Goal: Task Accomplishment & Management: Manage account settings

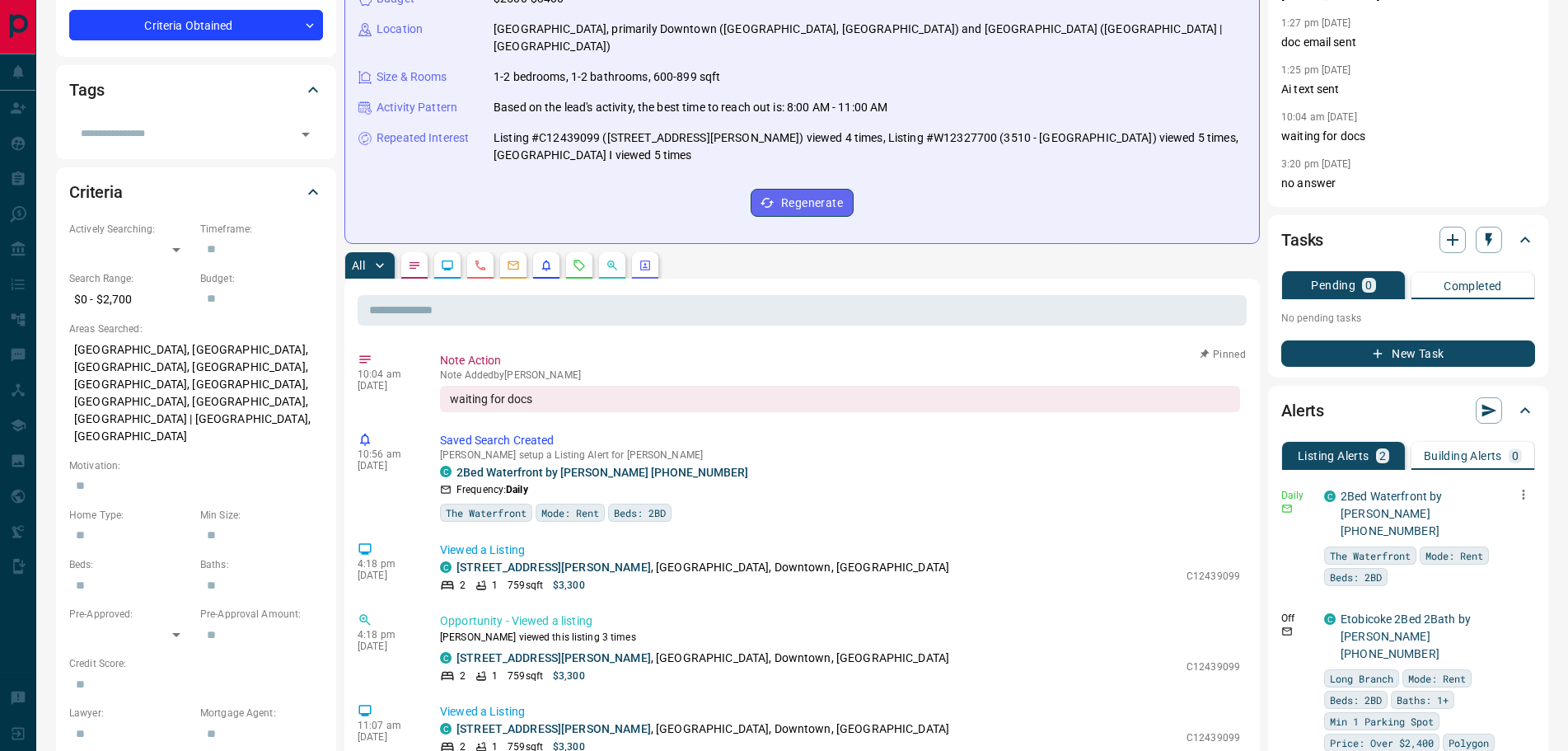
scroll to position [330, 0]
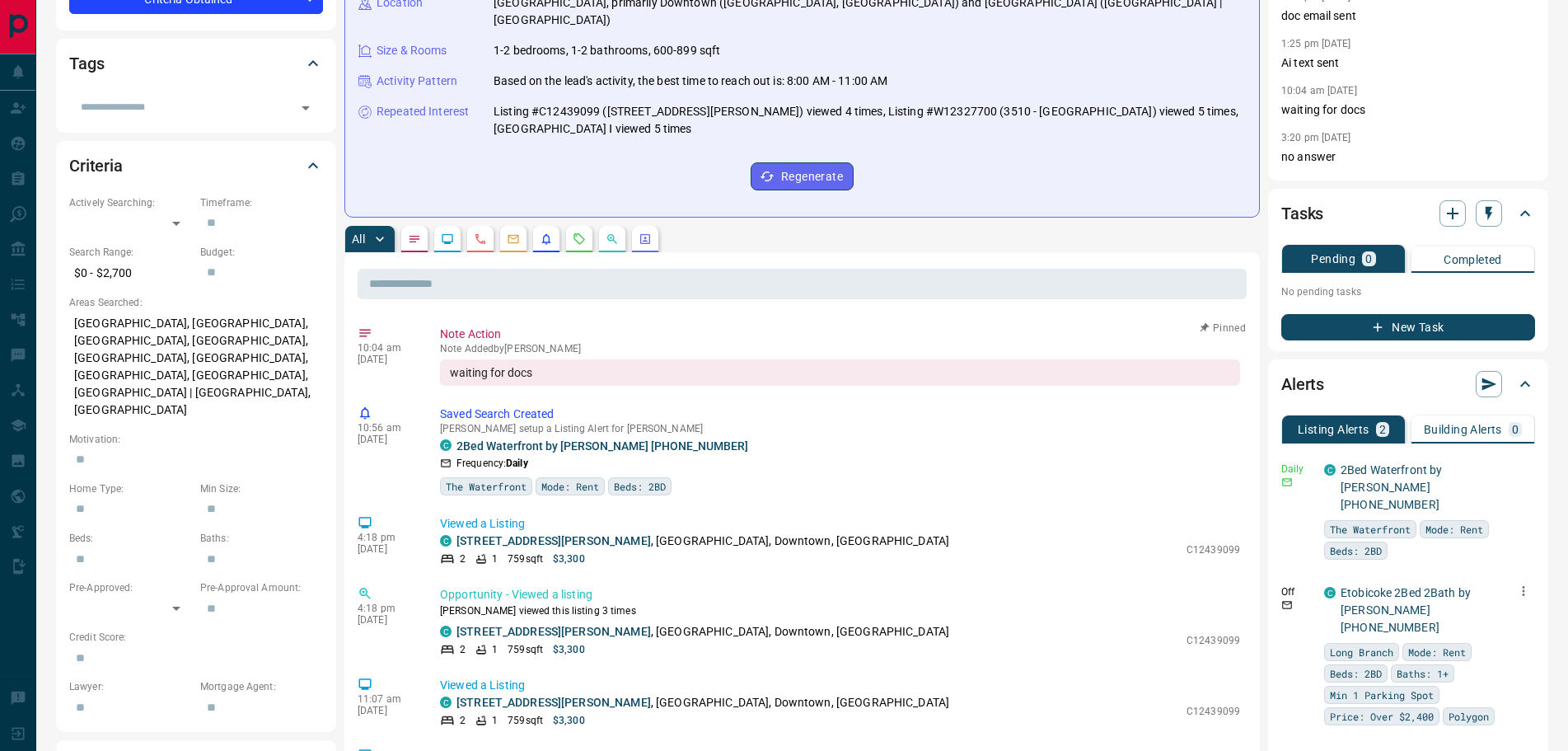
click at [1530, 584] on icon "button" at bounding box center [1524, 591] width 15 height 15
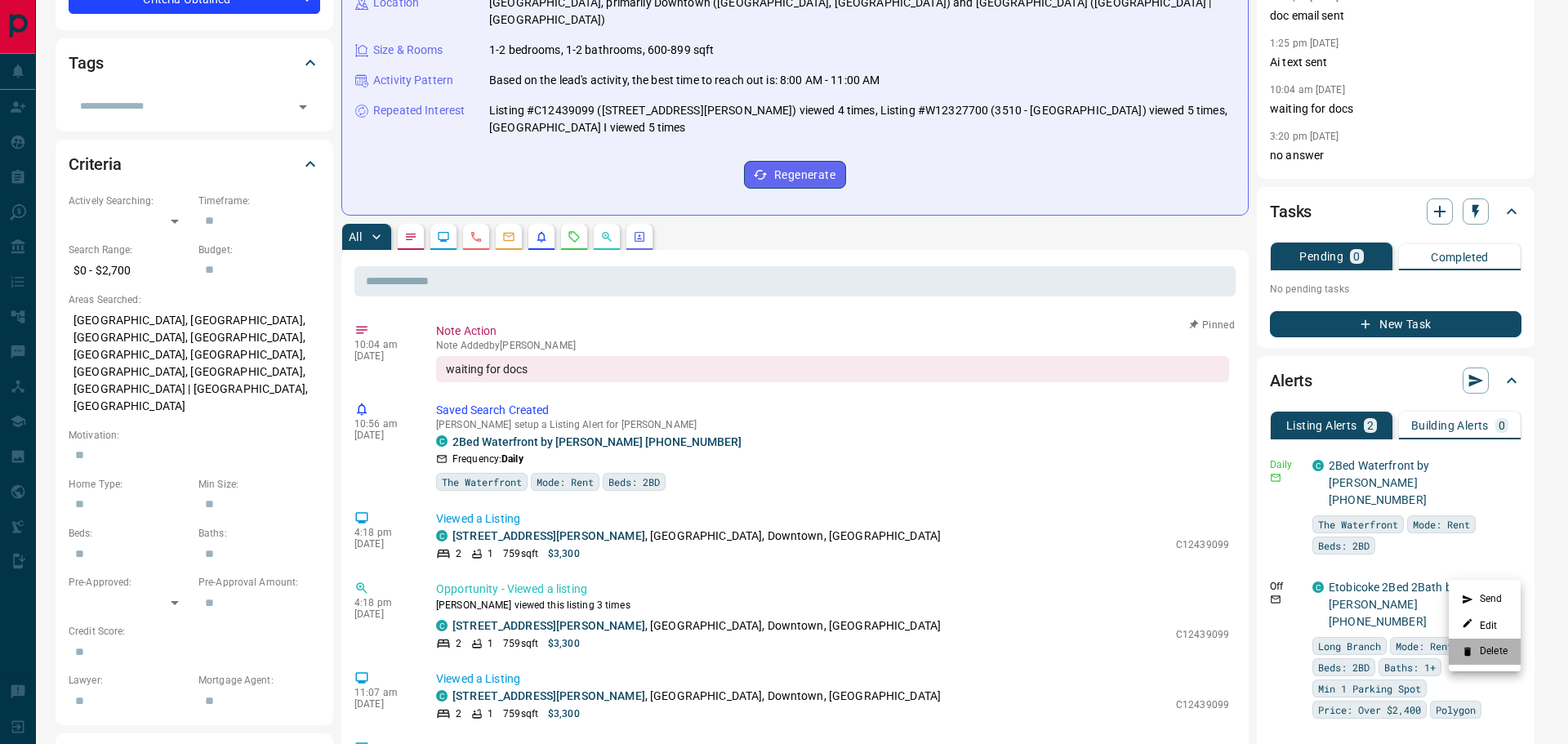
click at [1474, 647] on li "Delete" at bounding box center [1484, 652] width 72 height 26
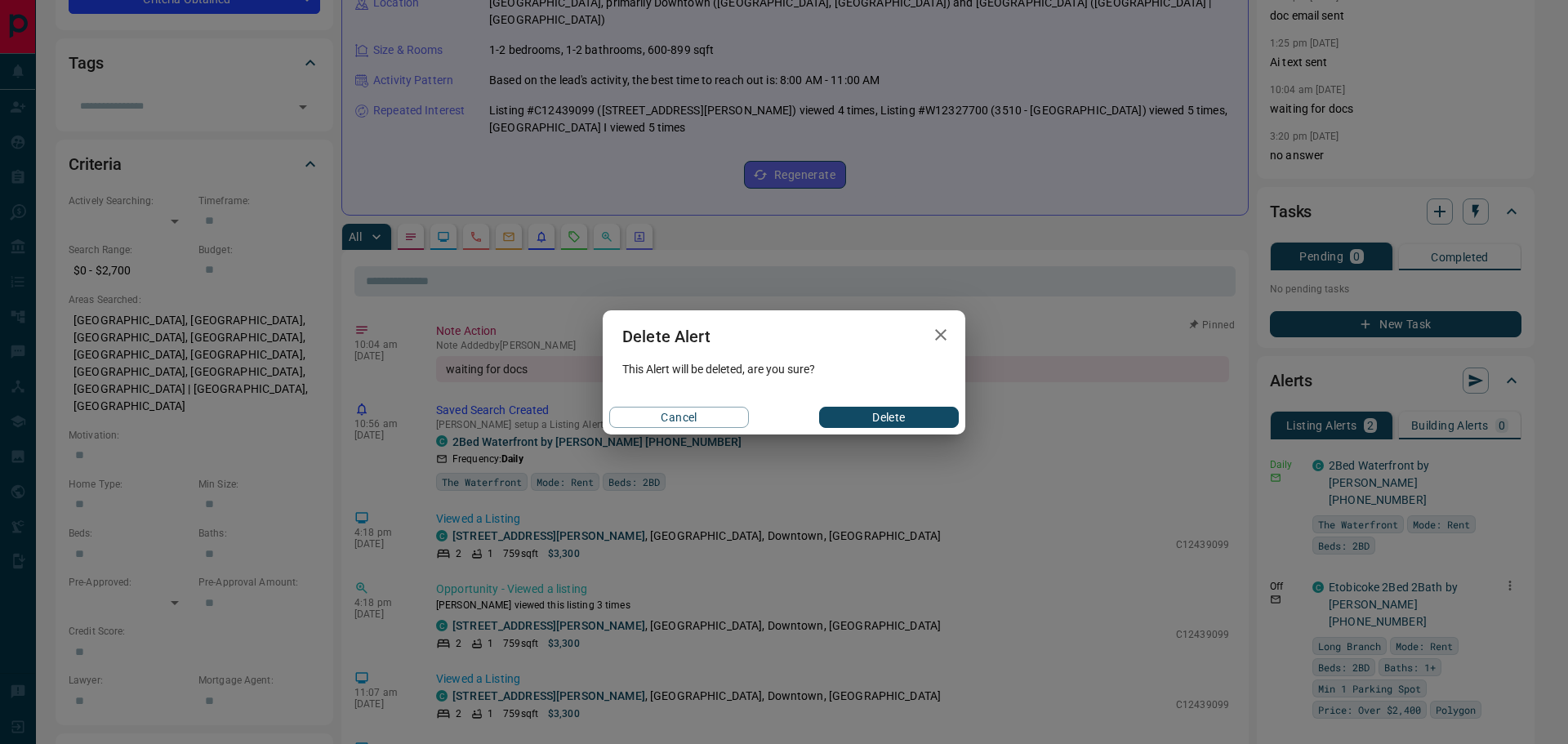
click at [915, 408] on button "Delete" at bounding box center [889, 417] width 140 height 21
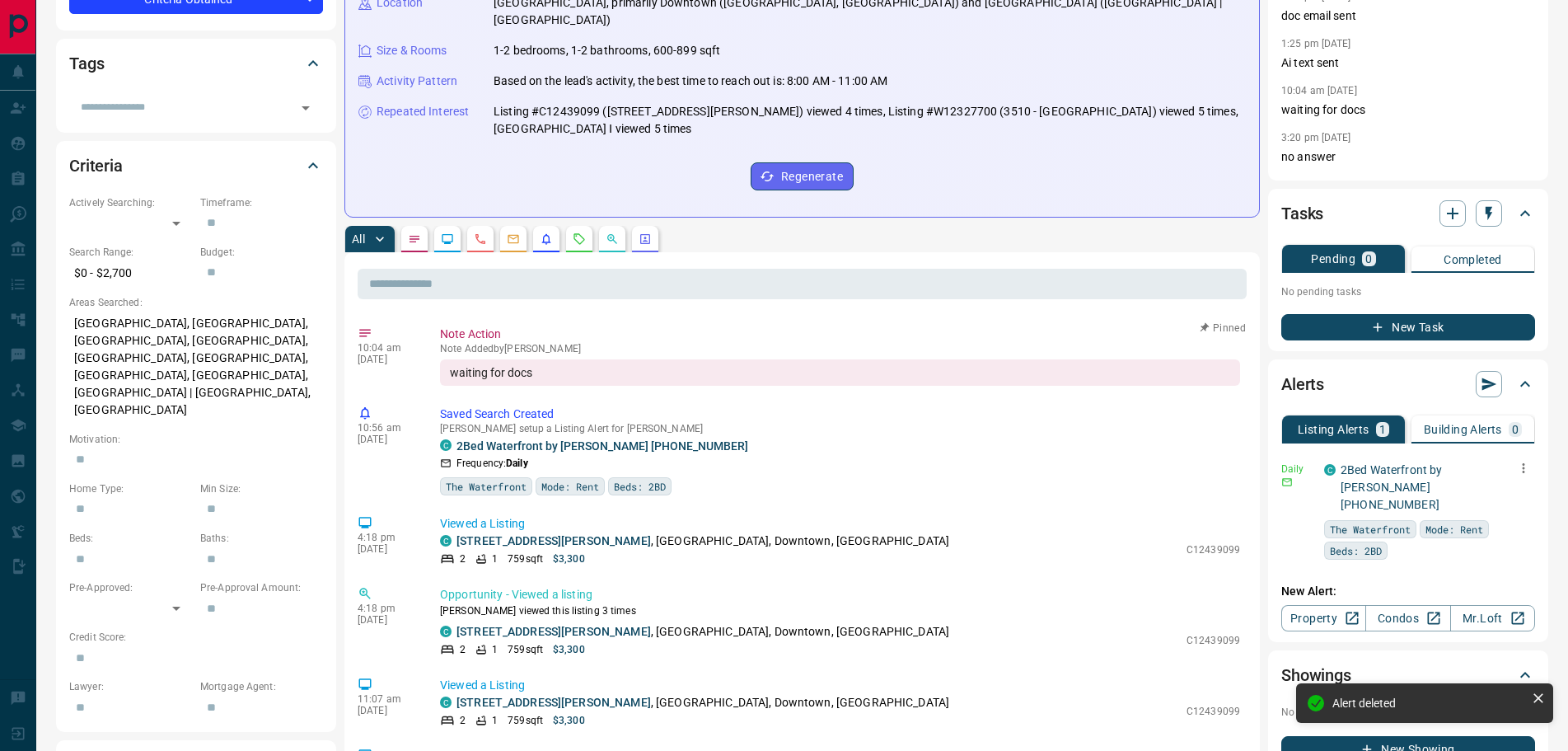
click at [1518, 470] on icon "button" at bounding box center [1524, 468] width 15 height 15
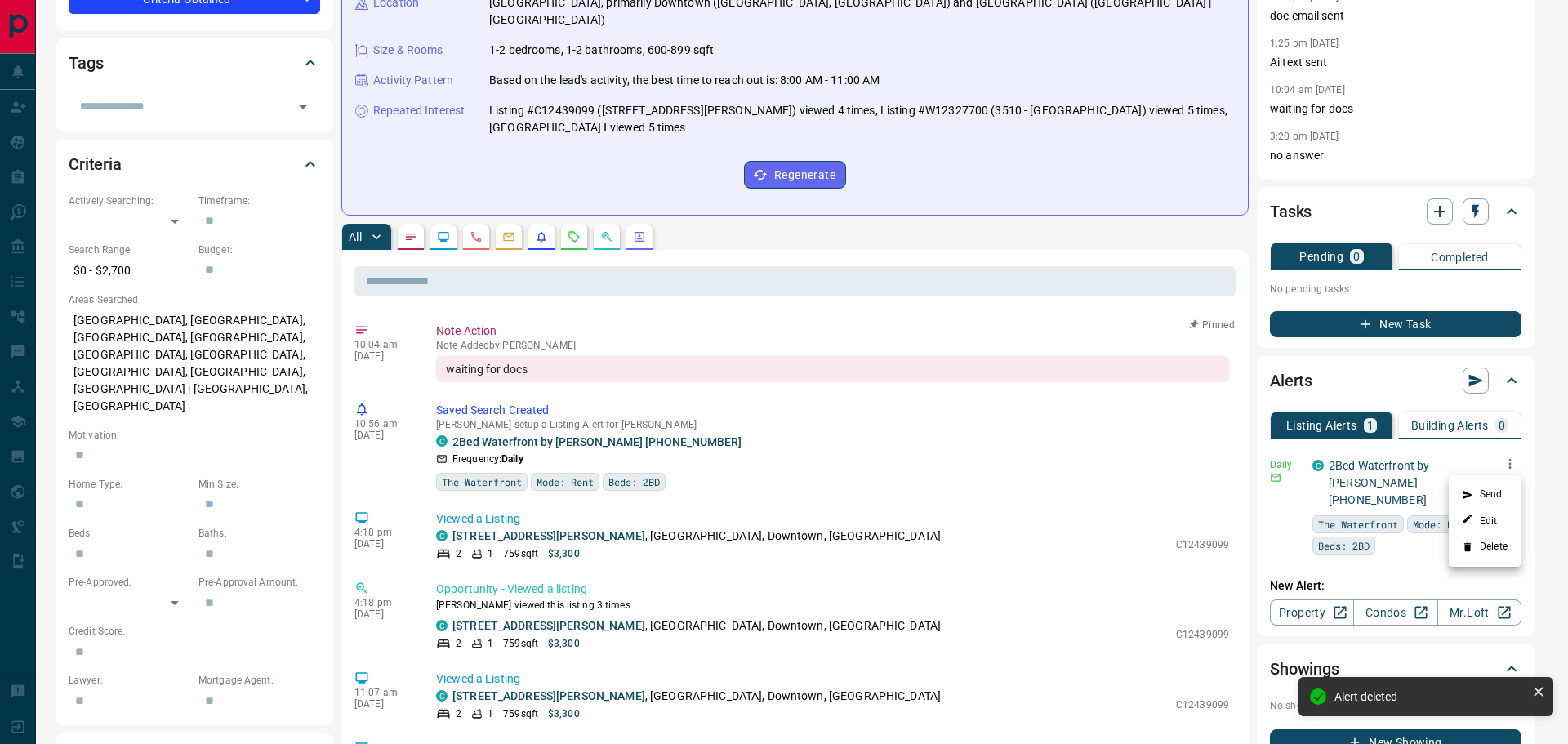
click at [1478, 493] on li "Send" at bounding box center [1484, 495] width 72 height 26
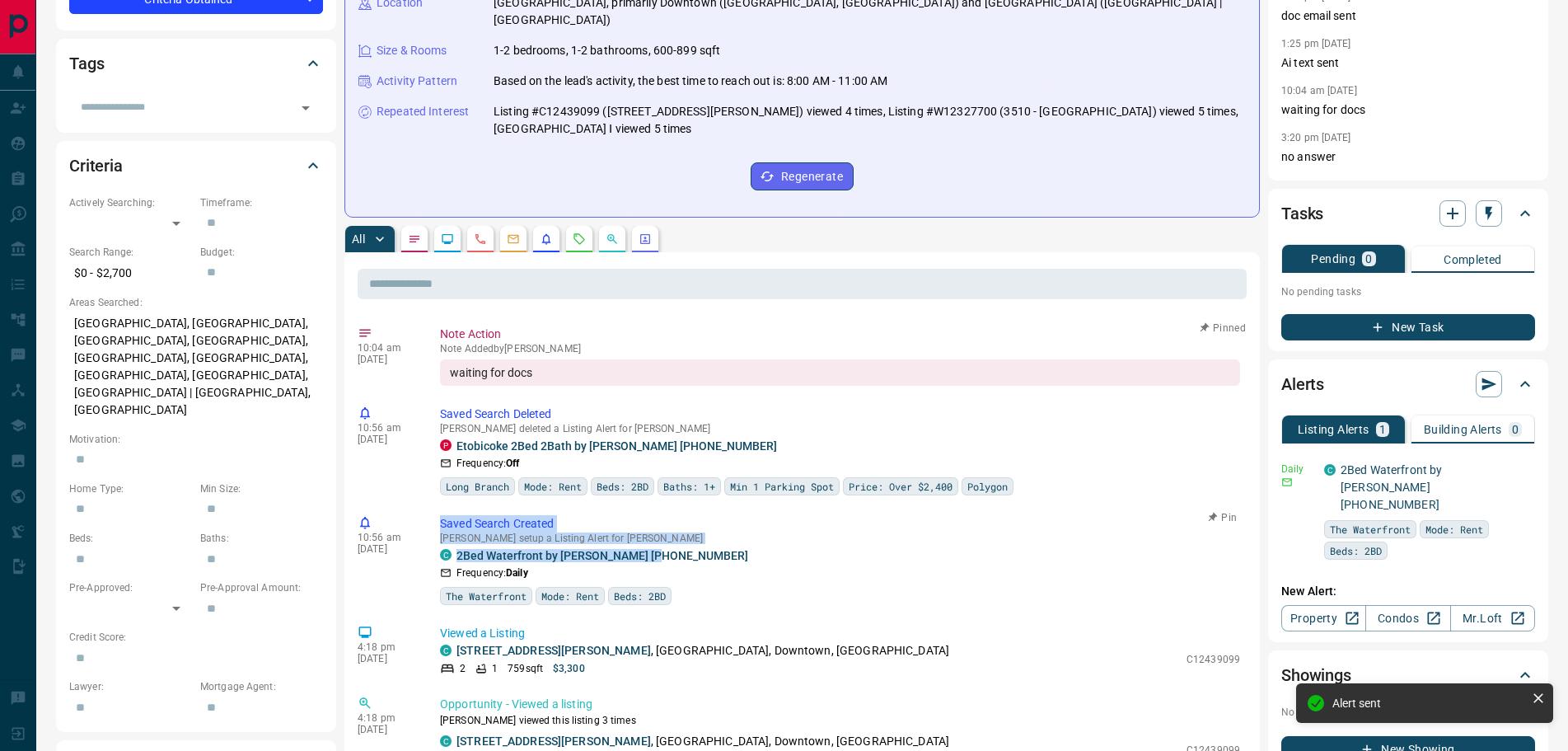
drag, startPoint x: 679, startPoint y: 541, endPoint x: 439, endPoint y: 494, distance: 244.6
click at [438, 511] on div "10:56 am [DATE] Saved Search Created [PERSON_NAME] setup a Listing Alert for [P…" at bounding box center [802, 560] width 890 height 100
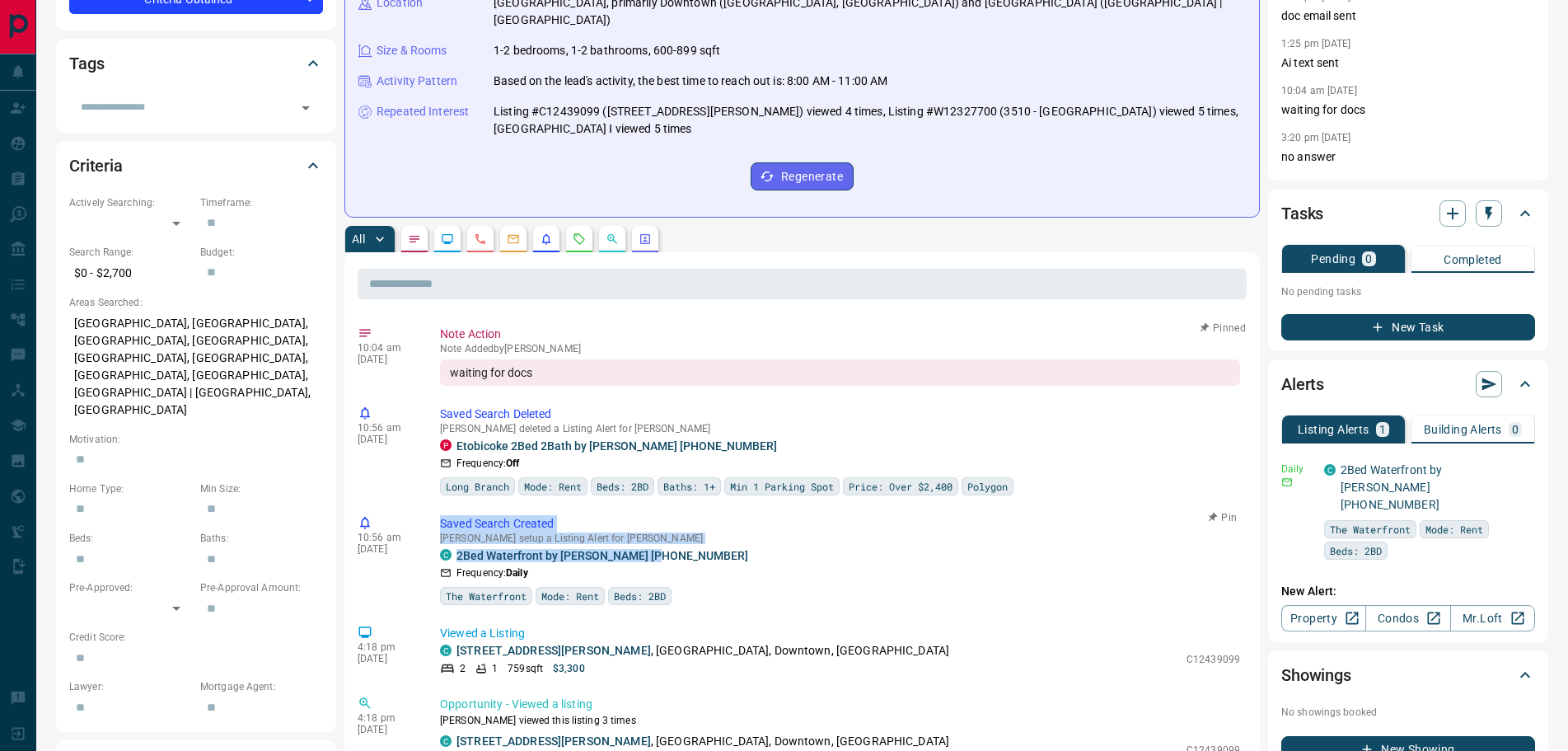
copy div "Saved Search Created [PERSON_NAME] setup a Listing Alert for [PERSON_NAME] C 2B…"
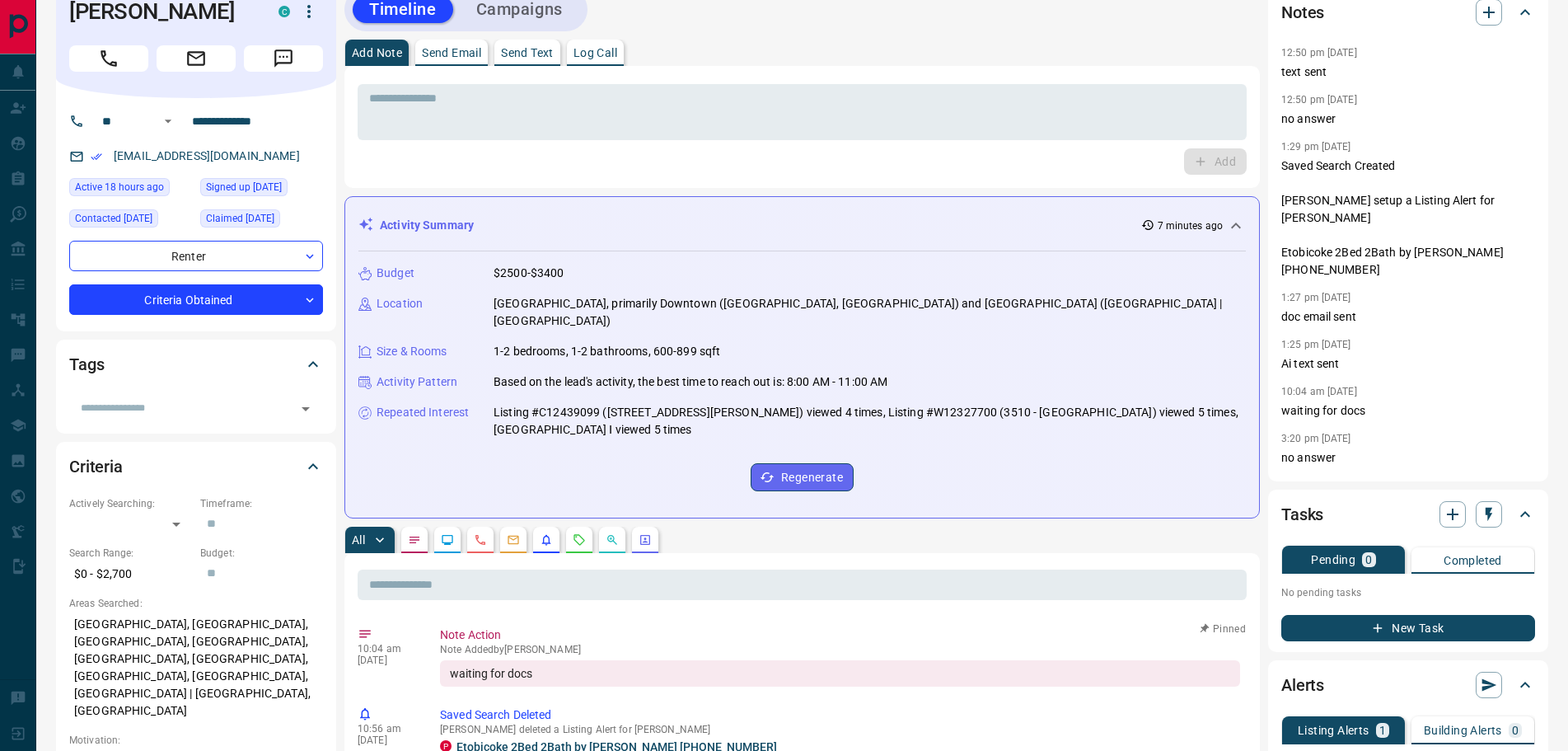
scroll to position [0, 0]
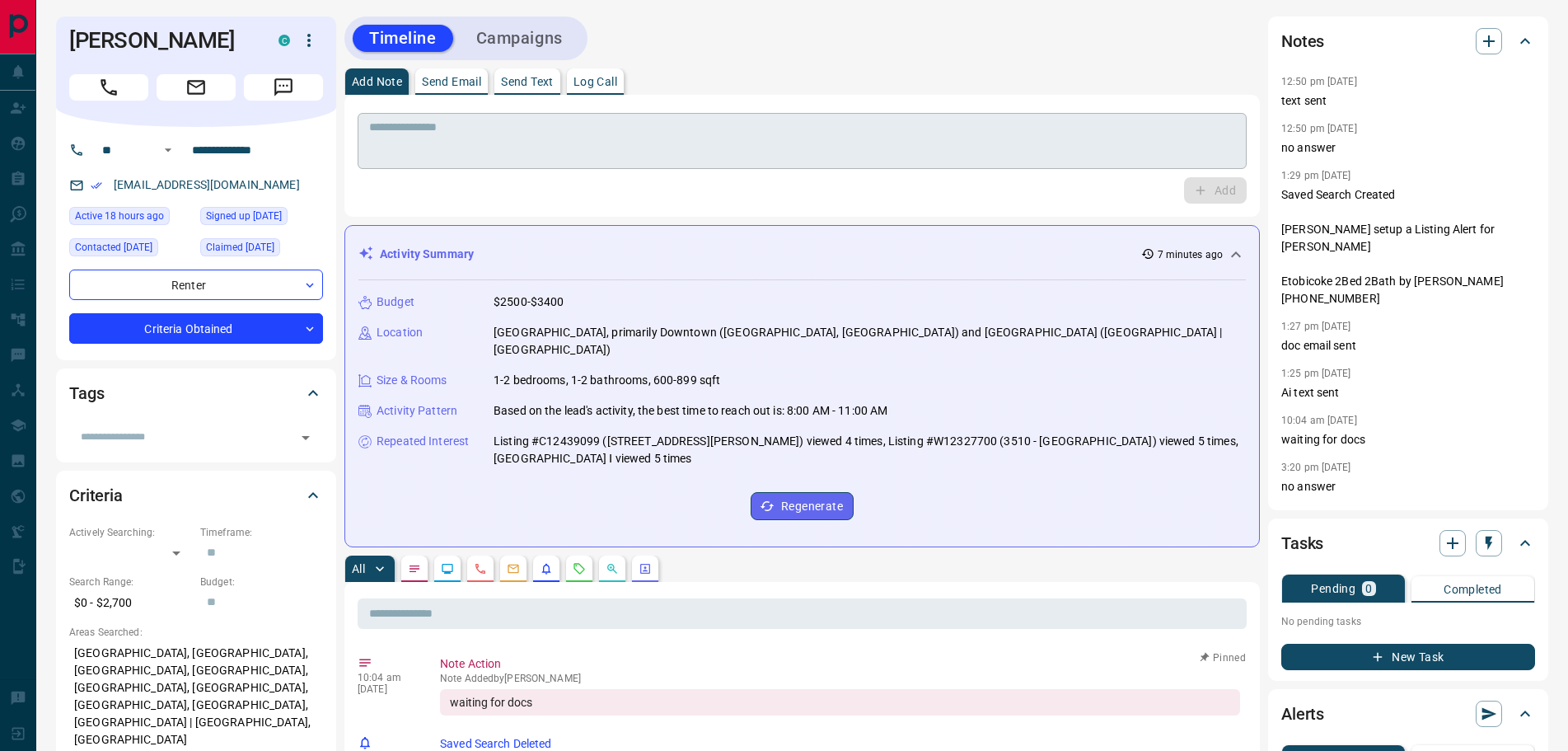
click at [482, 142] on textarea at bounding box center [801, 141] width 866 height 42
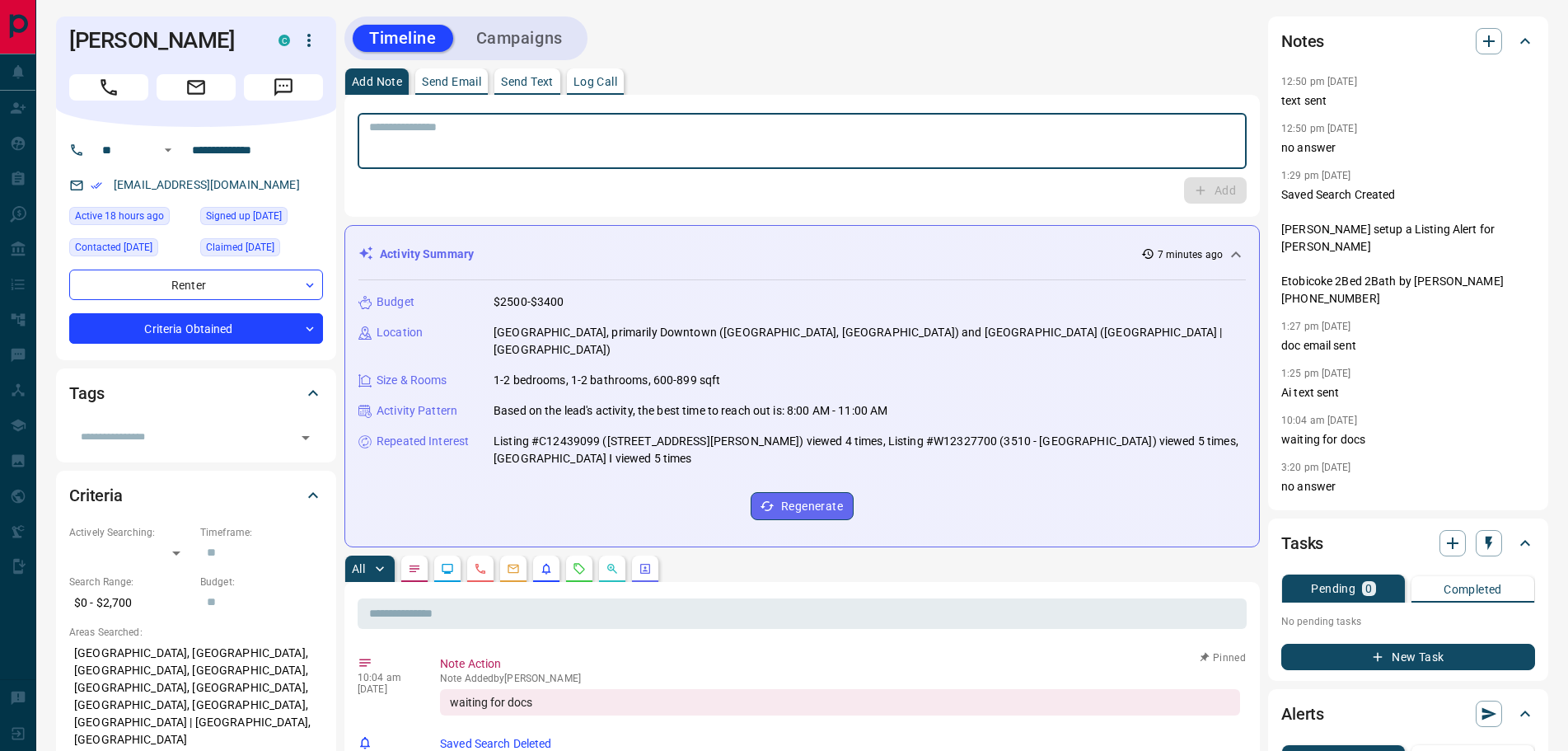
paste textarea "**********"
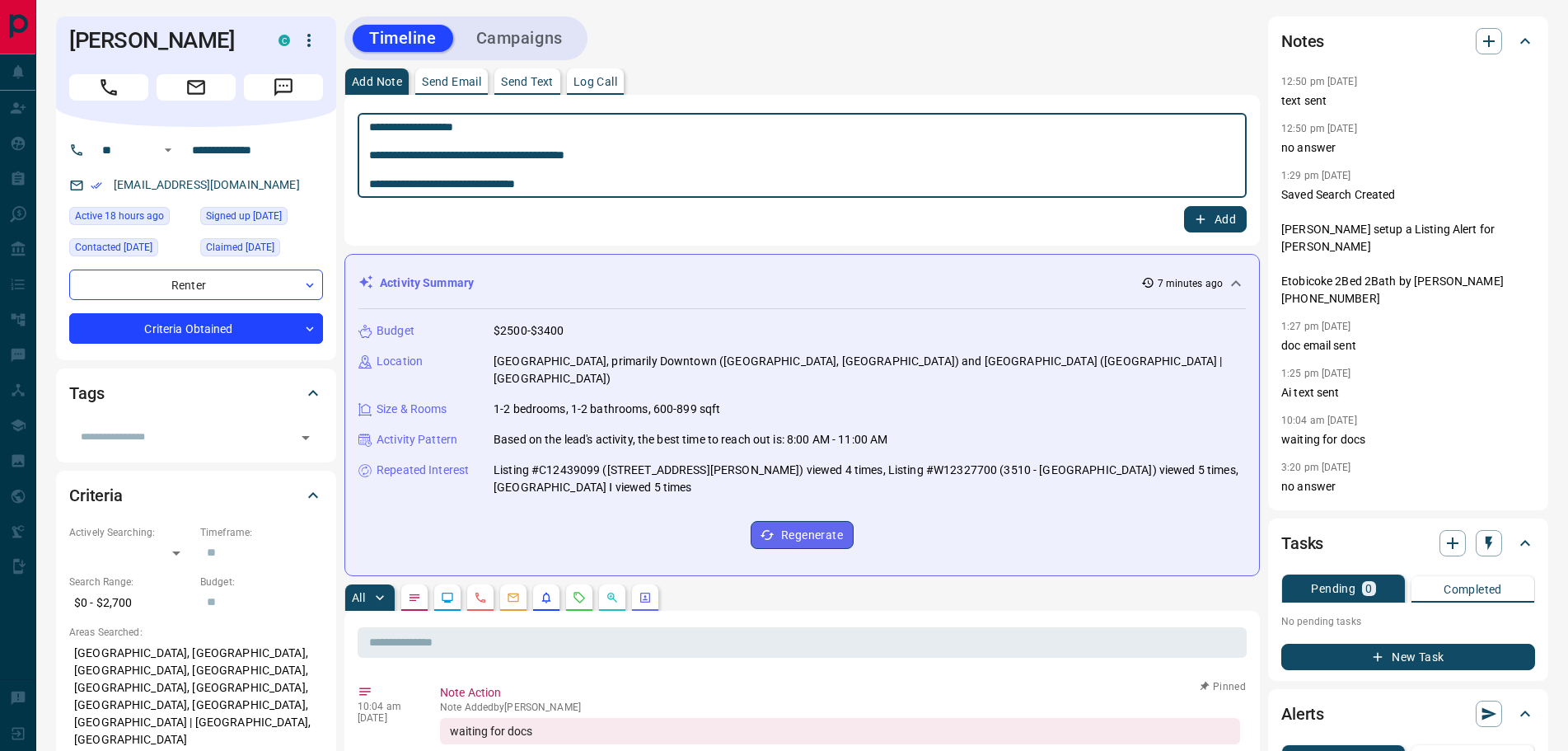
type textarea "**********"
click at [1205, 213] on icon "button" at bounding box center [1201, 220] width 15 height 15
